Goal: Check status

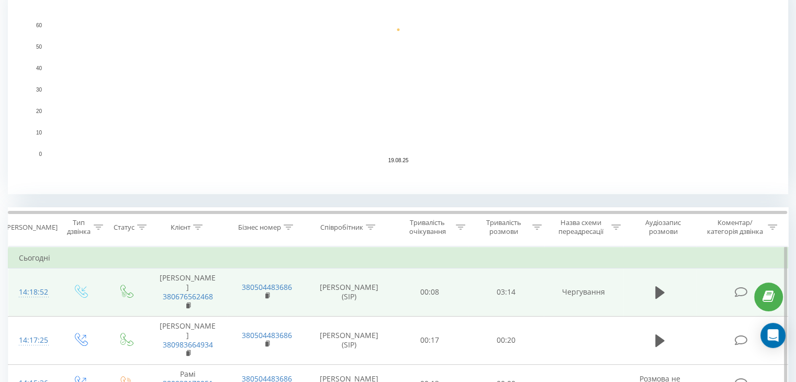
scroll to position [244, 0]
click at [653, 292] on button at bounding box center [660, 293] width 16 height 16
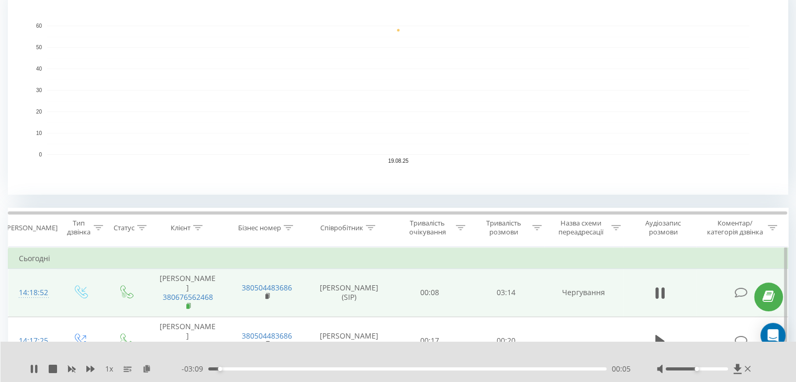
click at [190, 308] on icon at bounding box center [189, 305] width 4 height 5
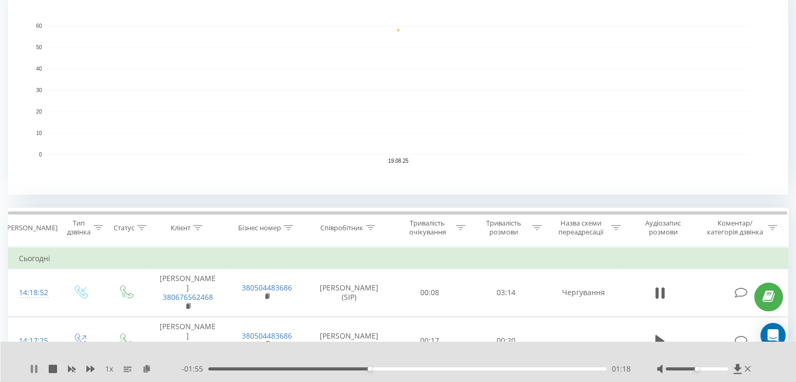
click at [31, 368] on icon at bounding box center [32, 369] width 2 height 8
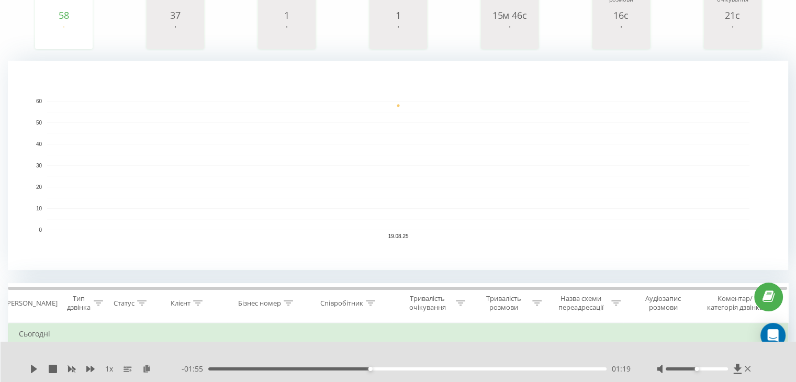
scroll to position [167, 0]
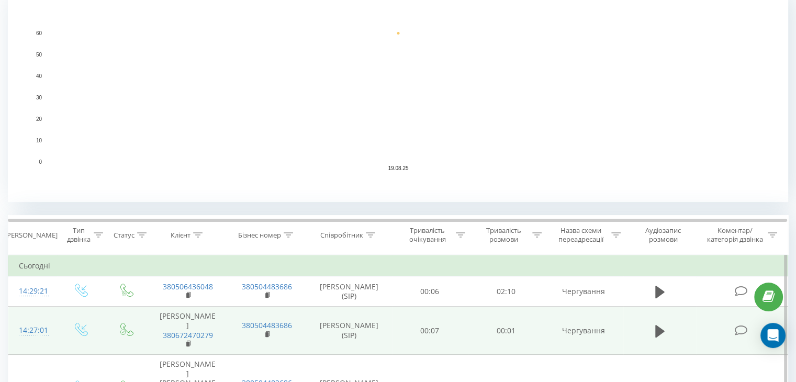
scroll to position [242, 0]
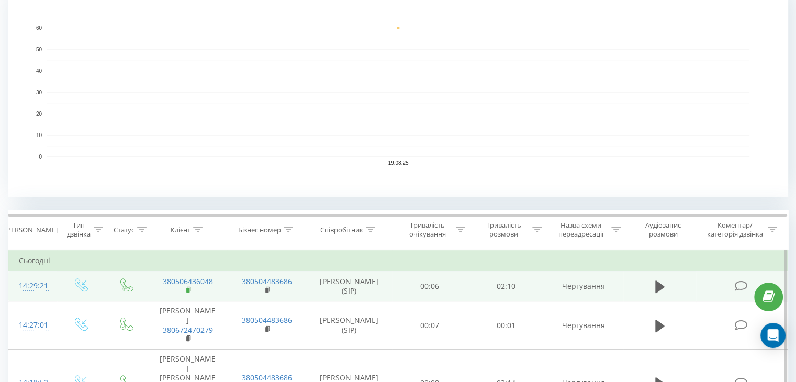
click at [188, 292] on rect at bounding box center [187, 290] width 3 height 5
